Goal: Find specific page/section: Find specific page/section

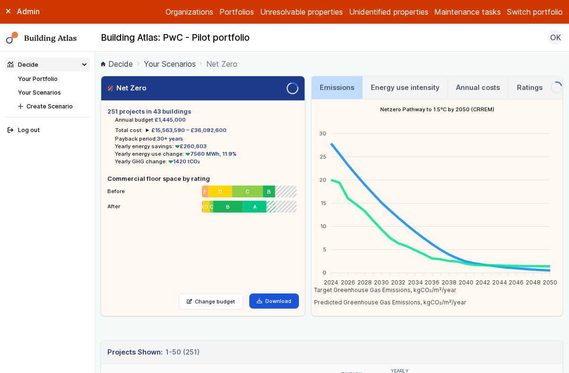
scroll to position [489, 0]
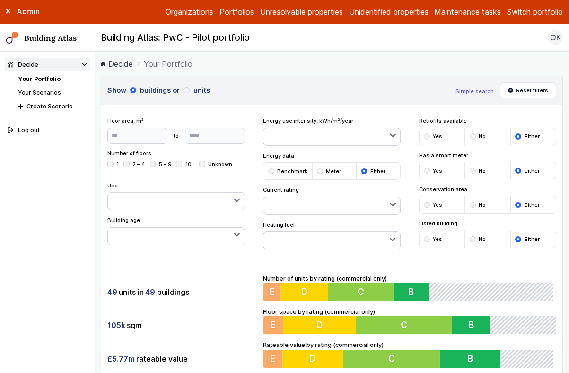
click at [556, 41] on span "OK" at bounding box center [555, 37] width 11 height 11
click at [532, 18] on div "Admin Organizations Portfolios Unresolvable properties Unidentified properties …" at bounding box center [284, 12] width 569 height 24
click at [0, 0] on label "Admin" at bounding box center [0, 0] width 0 height 0
click at [528, 6] on div "Admin Organizations Portfolios Unresolvable properties Unidentified properties …" at bounding box center [284, 12] width 569 height 24
click at [529, 13] on button "Switch portfolio" at bounding box center [535, 11] width 56 height 11
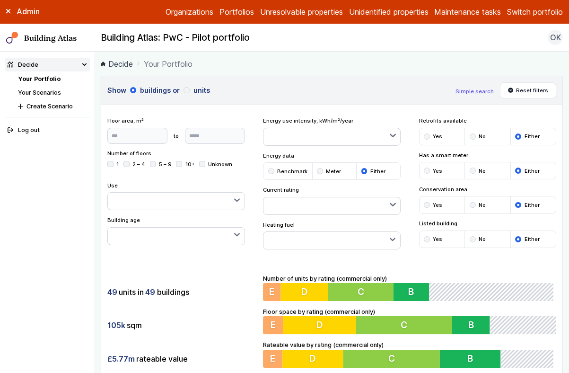
scroll to position [40, 0]
click at [0, 0] on button "GP surgeries" at bounding box center [0, 0] width 0 height 0
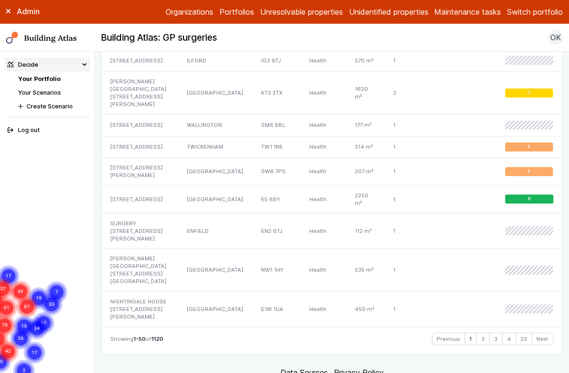
scroll to position [1746, 0]
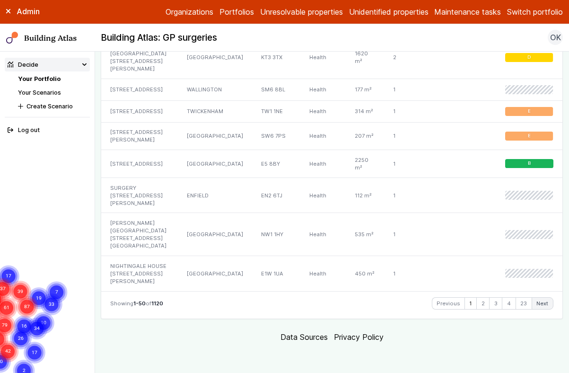
click at [532, 306] on link "Next" at bounding box center [542, 303] width 21 height 11
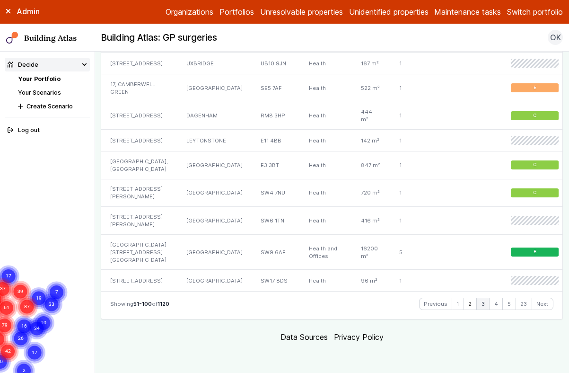
click at [477, 309] on link "3" at bounding box center [483, 303] width 12 height 11
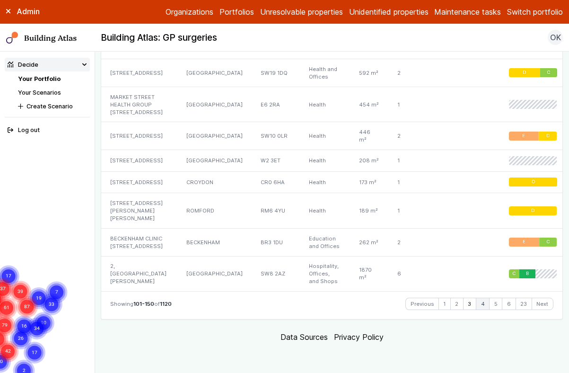
click at [479, 304] on link "4" at bounding box center [482, 303] width 13 height 11
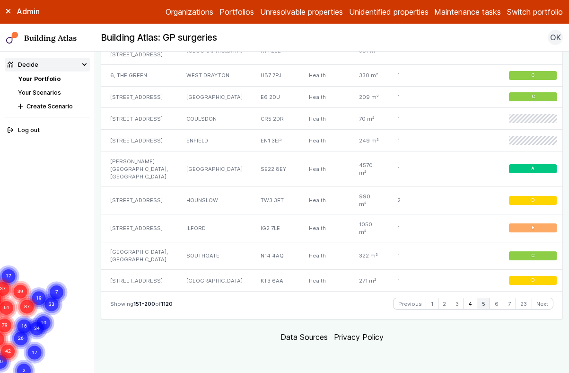
click at [477, 305] on link "5" at bounding box center [483, 303] width 12 height 11
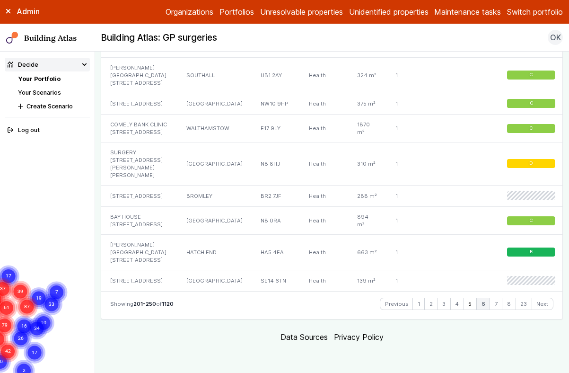
click at [480, 309] on link "6" at bounding box center [483, 303] width 13 height 11
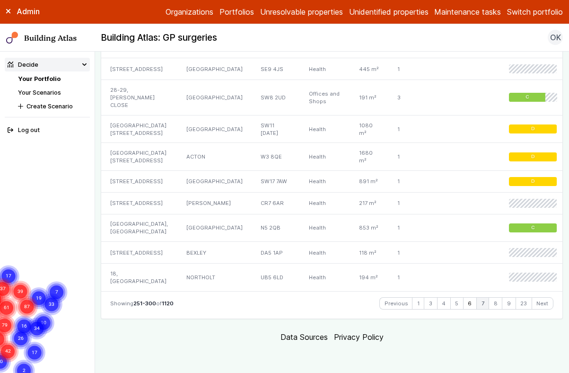
click at [477, 309] on link "7" at bounding box center [483, 303] width 12 height 11
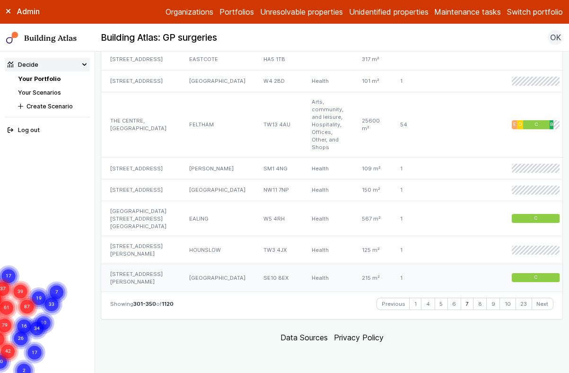
scroll to position [1835, 0]
click at [448, 305] on link "6" at bounding box center [454, 303] width 13 height 11
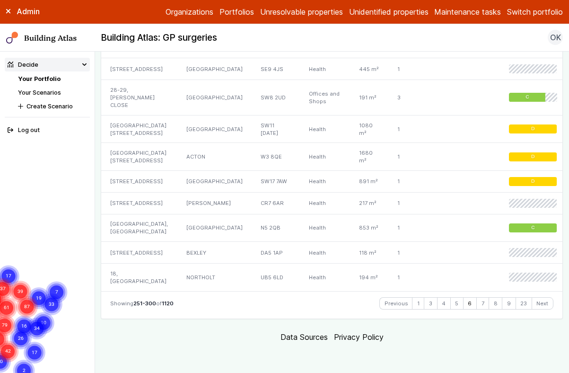
scroll to position [1790, 0]
click at [441, 307] on link "4" at bounding box center [444, 303] width 13 height 11
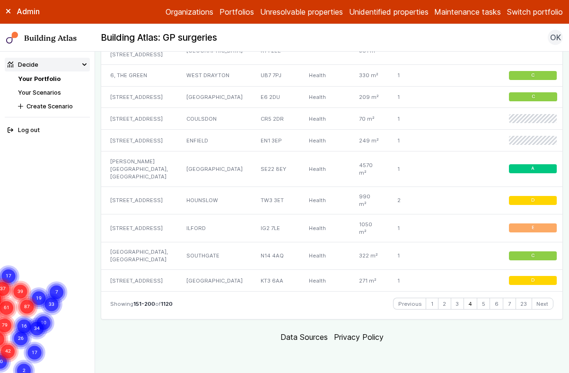
click at [441, 306] on link "2" at bounding box center [445, 303] width 12 height 11
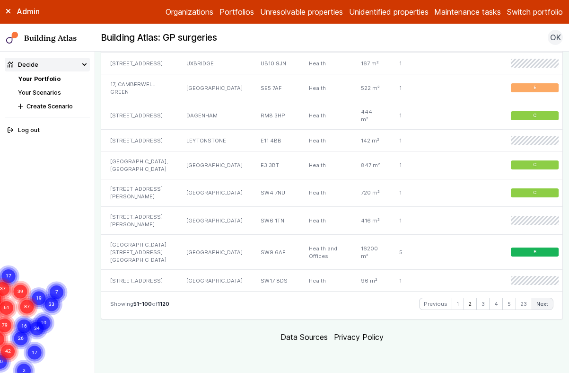
click at [537, 304] on link "Next" at bounding box center [542, 303] width 21 height 11
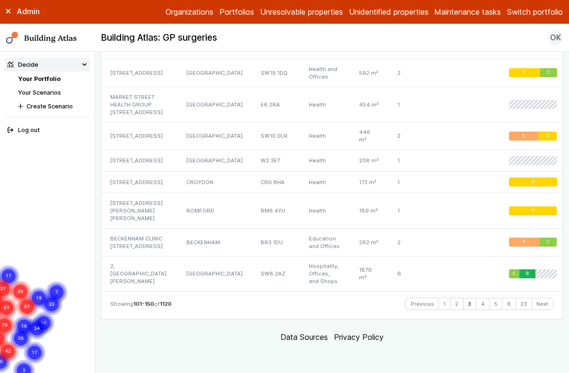
click at [537, 304] on link "Next" at bounding box center [542, 303] width 21 height 11
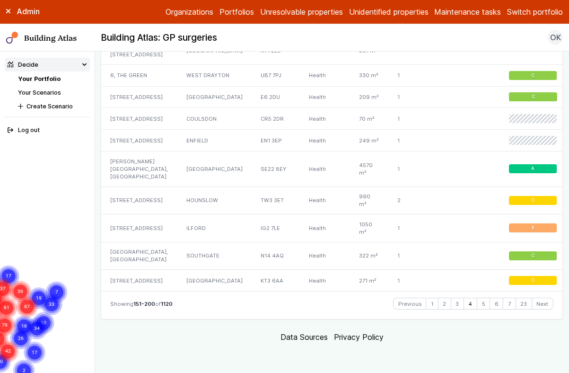
click at [537, 304] on link "Next" at bounding box center [542, 303] width 21 height 11
click at [534, 303] on link "Next" at bounding box center [542, 303] width 21 height 11
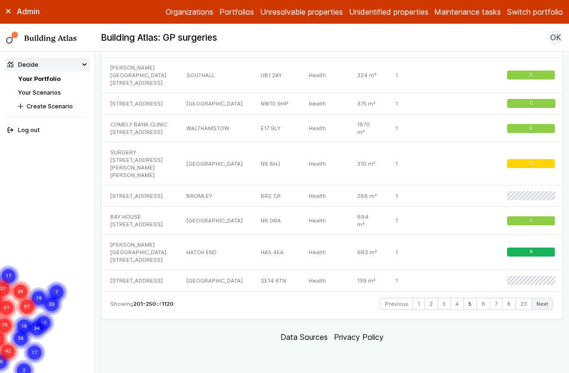
click at [532, 309] on link "Next" at bounding box center [542, 303] width 21 height 11
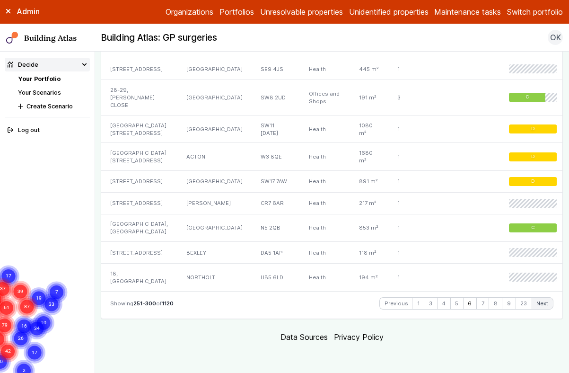
click at [532, 309] on link "Next" at bounding box center [542, 303] width 21 height 11
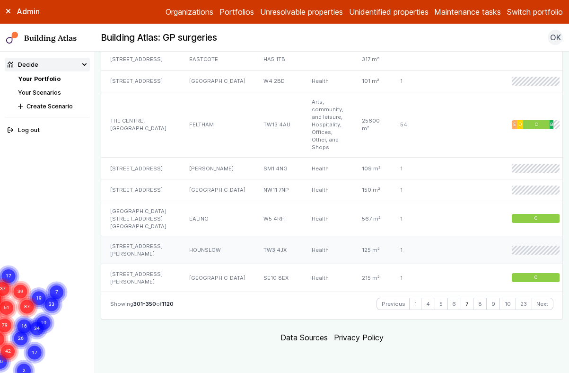
click at [536, 264] on div at bounding box center [539, 250] width 60 height 28
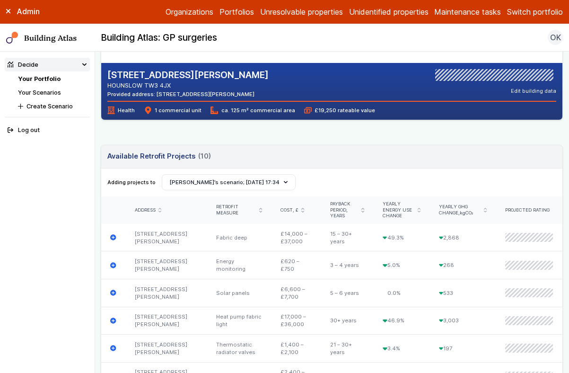
scroll to position [288, 0]
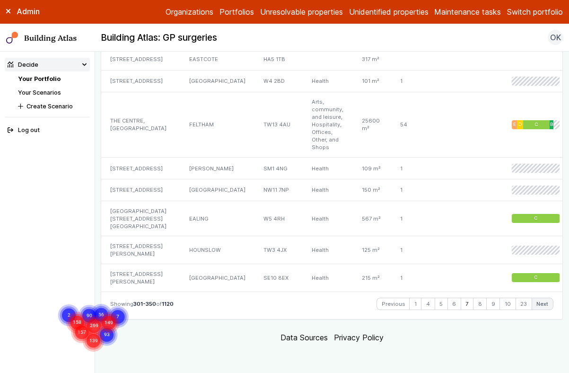
click at [537, 301] on link "Next" at bounding box center [542, 303] width 21 height 11
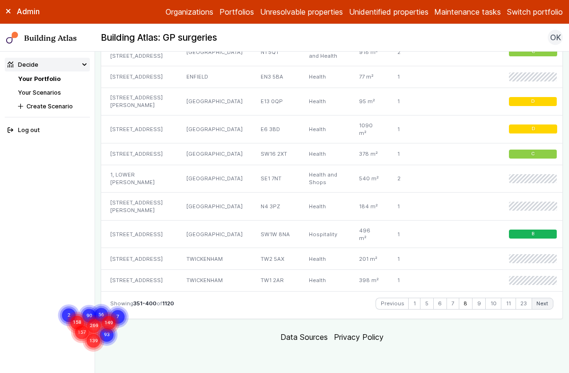
click at [537, 302] on link "Next" at bounding box center [542, 303] width 21 height 11
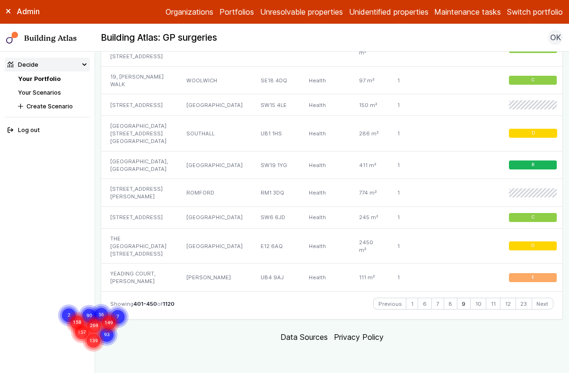
scroll to position [1776, 0]
click at [537, 307] on link "Next" at bounding box center [542, 303] width 21 height 11
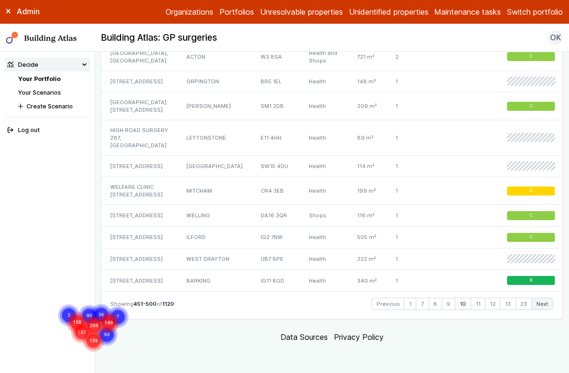
click at [532, 309] on link "Next" at bounding box center [542, 303] width 21 height 11
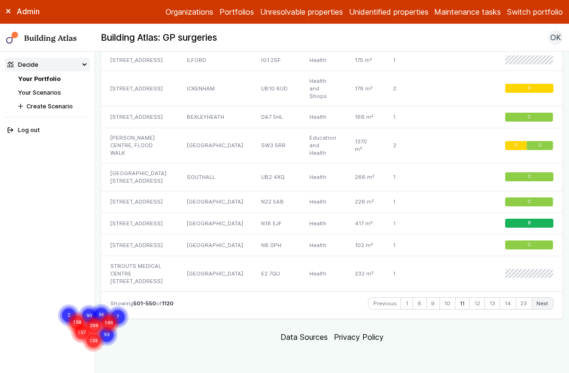
click at [533, 303] on link "Next" at bounding box center [542, 303] width 21 height 11
